Goal: Task Accomplishment & Management: Complete application form

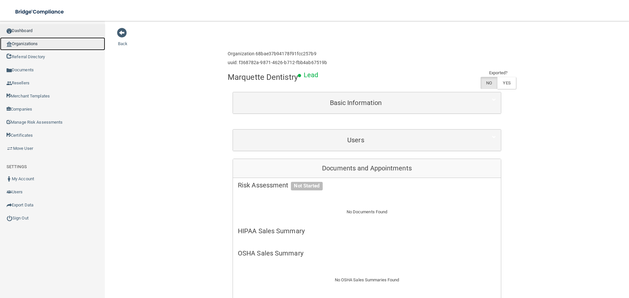
drag, startPoint x: 40, startPoint y: 44, endPoint x: 45, endPoint y: 28, distance: 16.1
click at [40, 44] on link "Organizations" at bounding box center [52, 43] width 105 height 13
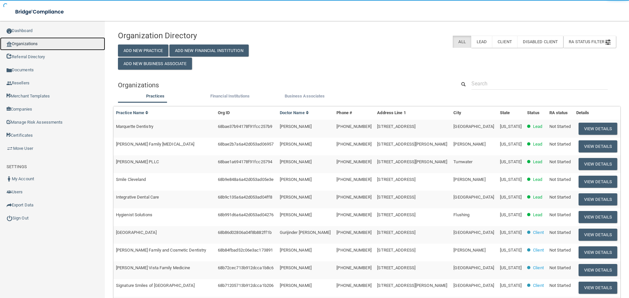
click at [31, 44] on link "Organizations" at bounding box center [52, 43] width 105 height 13
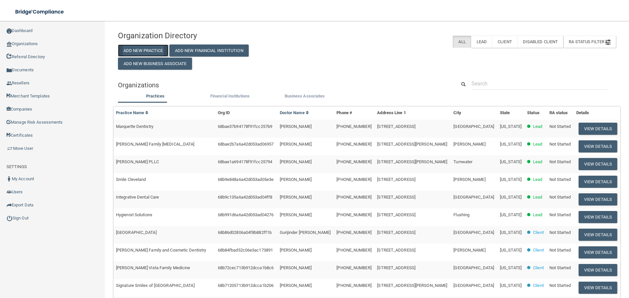
click at [127, 48] on button "Add New Practice" at bounding box center [143, 51] width 50 height 12
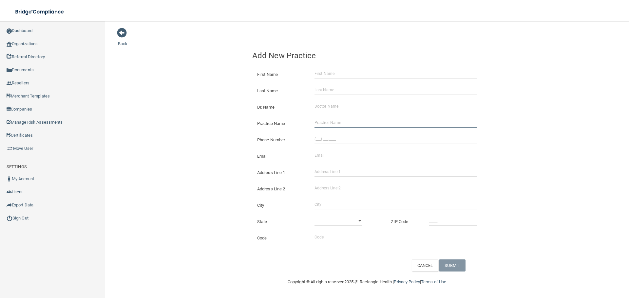
drag, startPoint x: 341, startPoint y: 123, endPoint x: 331, endPoint y: 123, distance: 10.2
click at [341, 123] on input "Practice Name" at bounding box center [395, 123] width 162 height 10
paste input "Mackenzie Dentistry"
type input "Mackenzie Dentistry"
click at [198, 113] on div "Back Add New Practice First Name Last Name Dr. Name Practice Name Mackenzie Den…" at bounding box center [367, 150] width 498 height 244
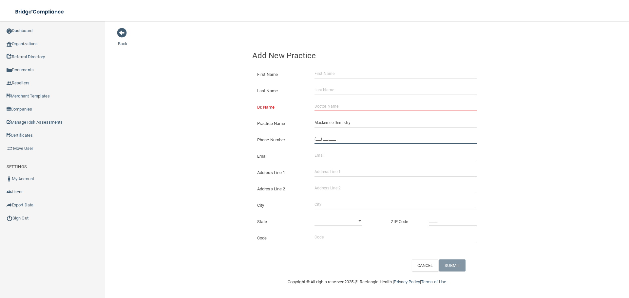
click at [381, 138] on input "(___) ___-____" at bounding box center [395, 139] width 162 height 10
paste input "386) 304-2799"
type input "[PHONE_NUMBER]"
drag, startPoint x: 175, startPoint y: 116, endPoint x: 169, endPoint y: 119, distance: 6.2
click at [173, 117] on div "Back Add New Practice First Name Last Name Dr. Name Practice Name Mackenzie Den…" at bounding box center [367, 150] width 498 height 244
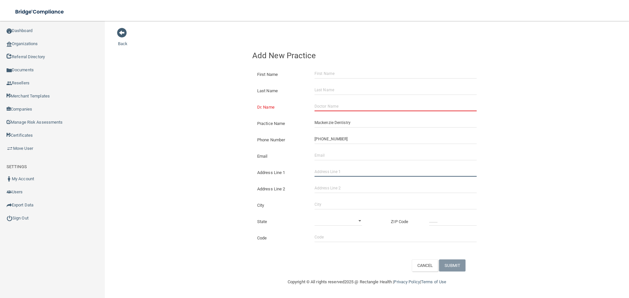
click at [325, 176] on input "Address Line 1" at bounding box center [395, 172] width 162 height 10
paste input "[STREET_ADDRESS][PERSON_NAME]"
drag, startPoint x: 384, startPoint y: 174, endPoint x: 356, endPoint y: 173, distance: 27.5
click at [356, 173] on input "[STREET_ADDRESS][PERSON_NAME]" at bounding box center [395, 172] width 162 height 10
type input "[STREET_ADDRESS][PERSON_NAME]"
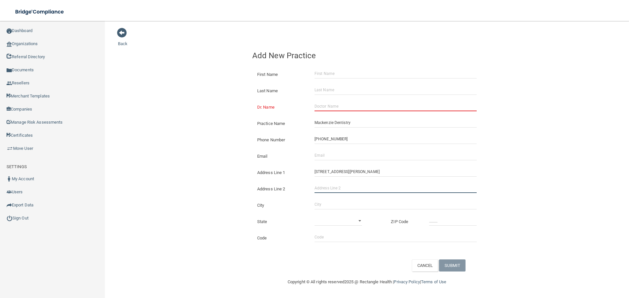
click at [323, 186] on input "Address Line 2" at bounding box center [395, 188] width 162 height 10
paste input "Suite 200"
type input "Suite 200"
click at [332, 204] on input "City" at bounding box center [395, 205] width 162 height 10
type input "[GEOGRAPHIC_DATA]"
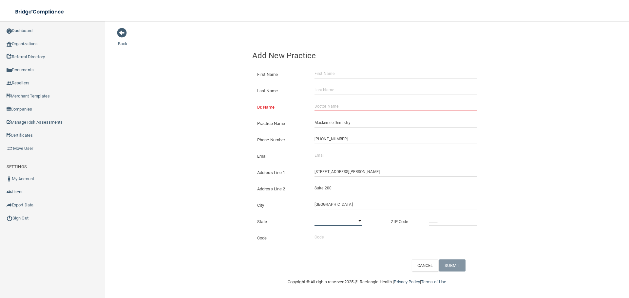
click at [340, 217] on select "[US_STATE] [US_STATE] [US_STATE] [US_STATE] [US_STATE] [US_STATE] [US_STATE] [U…" at bounding box center [337, 221] width 47 height 10
select select "9"
click at [314, 216] on select "[US_STATE] [US_STATE] [US_STATE] [US_STATE] [US_STATE] [US_STATE] [US_STATE] [U…" at bounding box center [337, 221] width 47 height 10
drag, startPoint x: 446, startPoint y: 210, endPoint x: 443, endPoint y: 222, distance: 12.5
click at [445, 213] on form "First Name Last Name Dr. Name Practice Name Mackenzie Dentistry Phone Number [P…" at bounding box center [366, 168] width 229 height 208
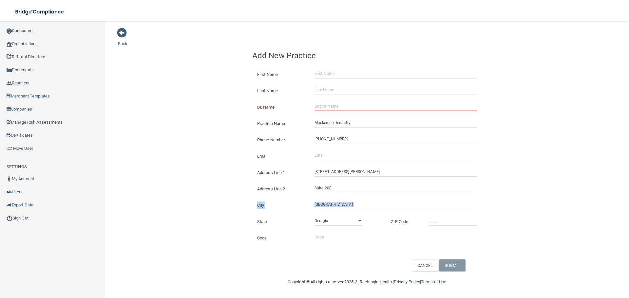
click at [442, 227] on div "State [US_STATE] [US_STATE] [US_STATE] [US_STATE] [US_STATE] [US_STATE] [US_STA…" at bounding box center [366, 219] width 239 height 16
drag, startPoint x: 444, startPoint y: 223, endPoint x: 432, endPoint y: 222, distance: 12.2
click at [444, 223] on input "_____" at bounding box center [452, 221] width 47 height 10
type input "32127"
drag, startPoint x: 159, startPoint y: 149, endPoint x: 163, endPoint y: 154, distance: 6.6
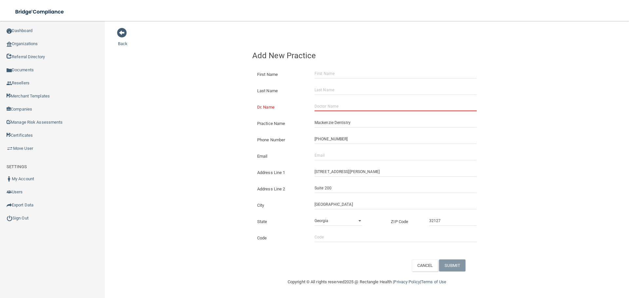
click at [159, 149] on div "Back Add New Practice First Name Last Name Dr. Name Practice Name Mackenzie Den…" at bounding box center [367, 150] width 498 height 244
click at [323, 159] on input "Email" at bounding box center [395, 156] width 162 height 10
paste input "[EMAIL_ADDRESS][DOMAIN_NAME]"
type input "[EMAIL_ADDRESS][DOMAIN_NAME]"
click at [236, 149] on div "Back Add New Practice First Name Last Name Dr. Name Practice Name Mackenzie Den…" at bounding box center [367, 150] width 498 height 244
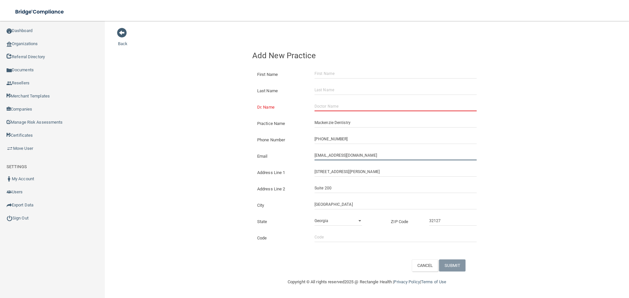
drag, startPoint x: 323, startPoint y: 157, endPoint x: 239, endPoint y: 145, distance: 84.3
click at [245, 147] on div "Back Add New Practice First Name Last Name Dr. Name Practice Name Mackenzie Den…" at bounding box center [367, 150] width 498 height 244
drag, startPoint x: 239, startPoint y: 145, endPoint x: 234, endPoint y: 144, distance: 5.5
click at [234, 144] on div "Back Add New Practice First Name Last Name Dr. Name Practice Name Mackenzie Den…" at bounding box center [367, 150] width 498 height 244
click at [325, 96] on div "Last Name" at bounding box center [366, 88] width 239 height 16
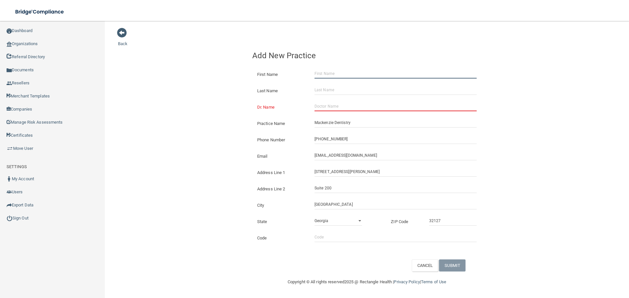
click at [325, 72] on input "First Name" at bounding box center [395, 74] width 162 height 10
paste input "Select Item 4 [PERSON_NAME]"
click at [348, 76] on input "Select Item 4 [PERSON_NAME]" at bounding box center [395, 74] width 162 height 10
drag, startPoint x: 347, startPoint y: 75, endPoint x: 193, endPoint y: 80, distance: 154.6
click at [209, 85] on div "Back Add New Practice First Name Select Item 4 [PERSON_NAME] Last Name Dr. Name…" at bounding box center [367, 150] width 498 height 244
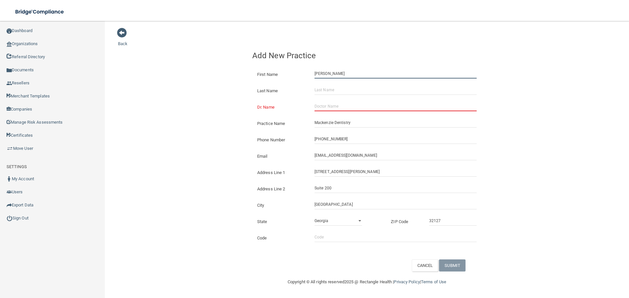
click at [330, 69] on input "[PERSON_NAME]" at bounding box center [395, 74] width 162 height 10
click at [330, 70] on input "[PERSON_NAME]" at bounding box center [395, 74] width 162 height 10
type input "[PERSON_NAME]"
click at [334, 89] on input "Last Name" at bounding box center [395, 90] width 162 height 10
paste input "White"
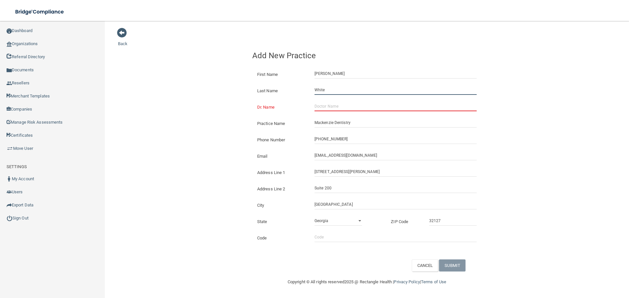
type input "White"
drag, startPoint x: 213, startPoint y: 76, endPoint x: 6, endPoint y: 75, distance: 206.6
click at [205, 76] on div "Back Add New Practice First Name [PERSON_NAME] Last Name White Dr. Name Practic…" at bounding box center [367, 150] width 498 height 244
drag, startPoint x: 366, startPoint y: 106, endPoint x: 359, endPoint y: 106, distance: 7.6
click at [366, 106] on input "Dr. Name" at bounding box center [395, 107] width 162 height 10
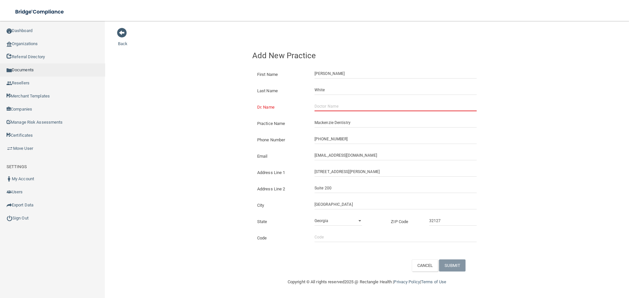
paste input "[PERSON_NAME]"
type input "[PERSON_NAME]"
click at [453, 266] on button "SUBMIT" at bounding box center [452, 266] width 27 height 12
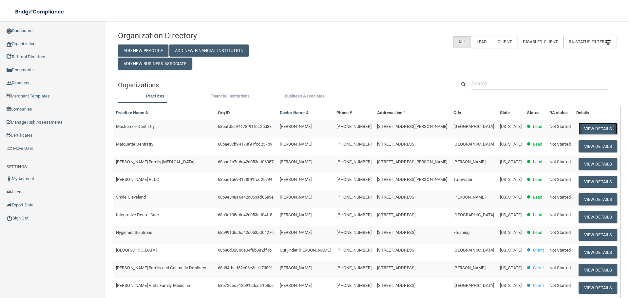
click at [604, 130] on button "View Details" at bounding box center [597, 129] width 39 height 12
